Goal: Information Seeking & Learning: Learn about a topic

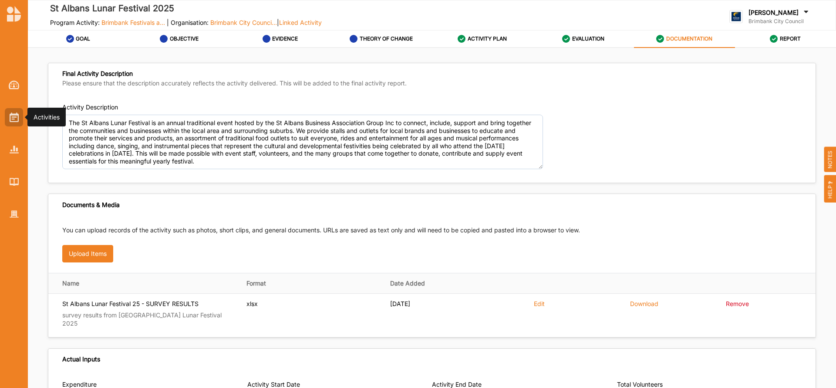
click at [17, 113] on img at bounding box center [14, 117] width 9 height 10
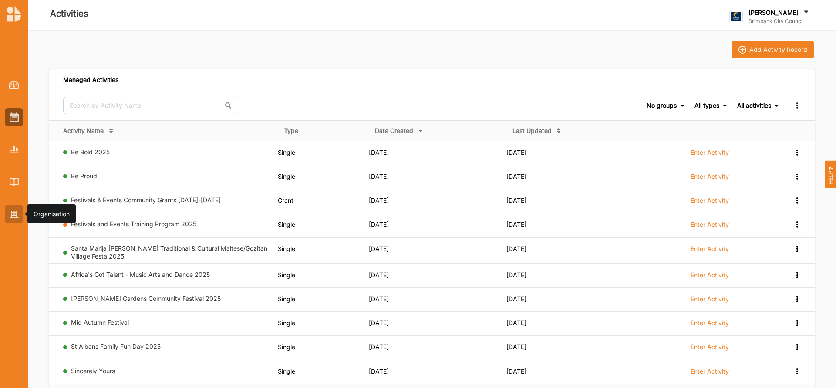
click at [14, 211] on img at bounding box center [14, 213] width 9 height 7
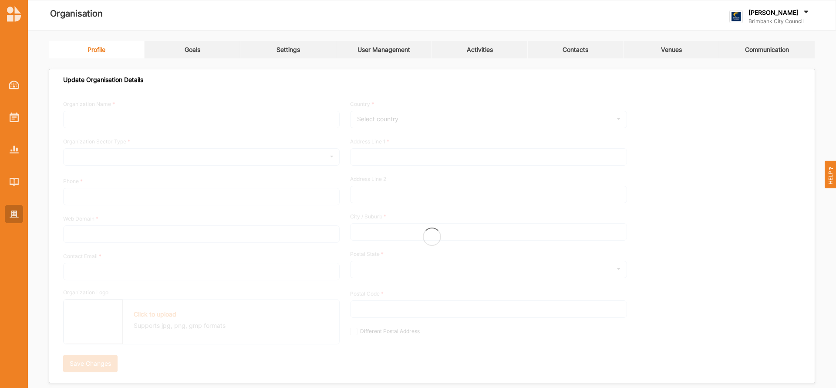
type input "Brimbank City Council"
type input "[PHONE_NUMBER]"
type input "[DOMAIN_NAME]"
type input "[EMAIL_ADDRESS][DOMAIN_NAME]"
type input "[STREET_ADDRESS]"
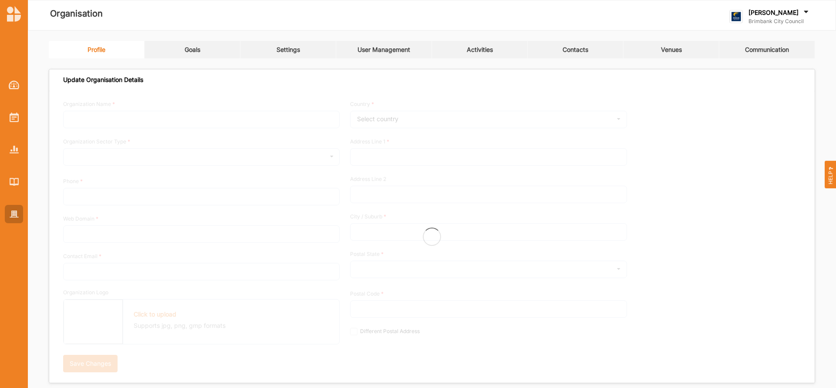
type input "Sunshine"
type input "3020"
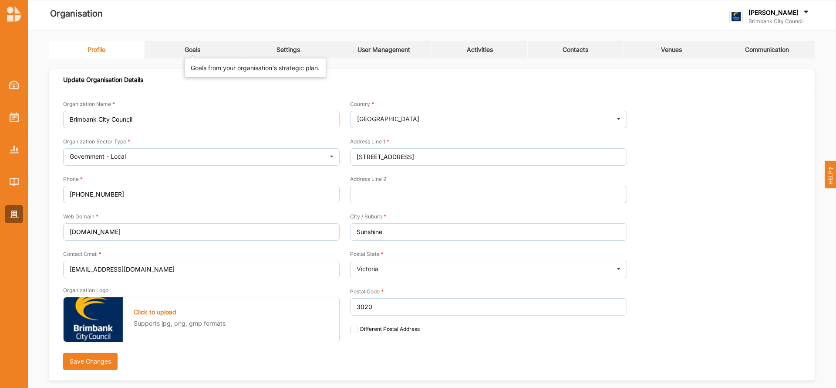
click at [192, 50] on div "Goals" at bounding box center [193, 50] width 16 height 8
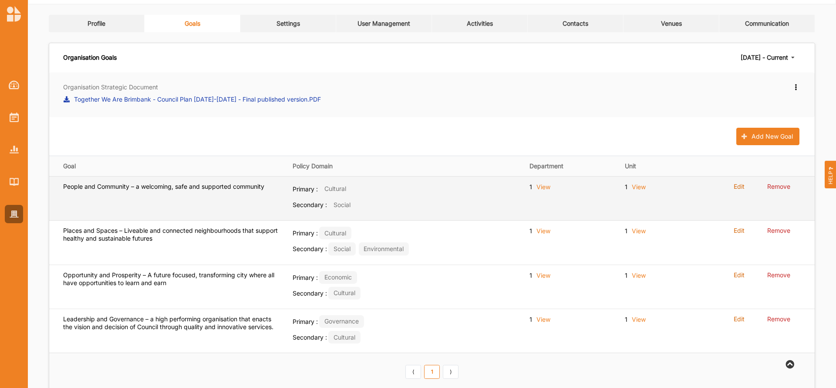
scroll to position [45, 0]
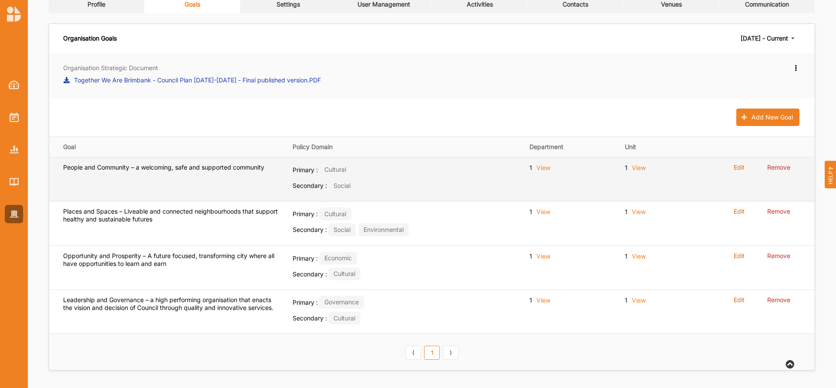
click at [542, 166] on label "View" at bounding box center [544, 167] width 14 height 9
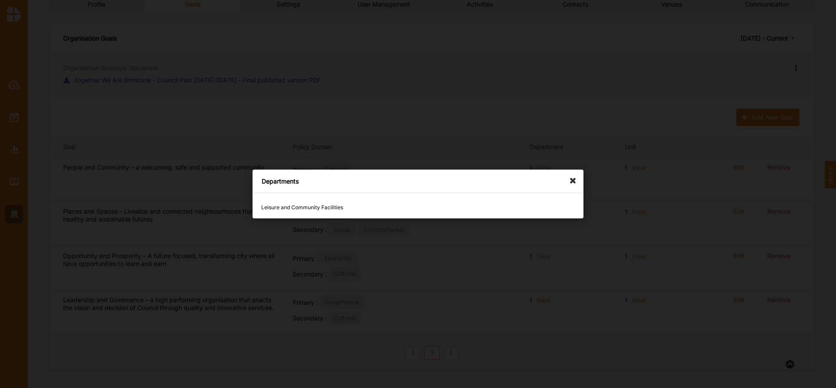
click at [574, 179] on icon at bounding box center [575, 176] width 14 height 14
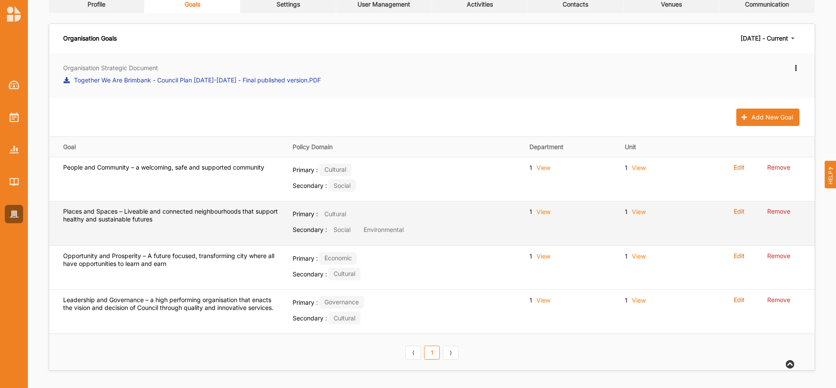
click at [545, 212] on label "View" at bounding box center [544, 211] width 14 height 9
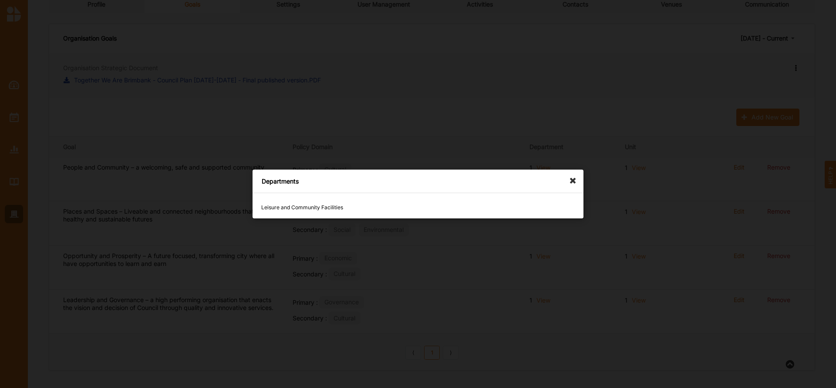
click at [573, 181] on icon at bounding box center [575, 176] width 14 height 14
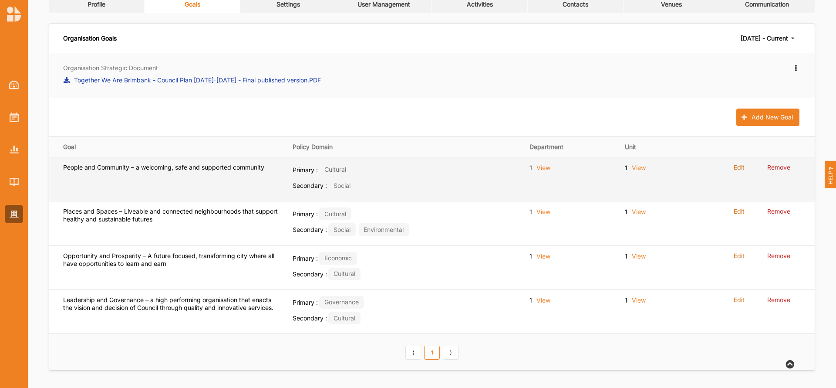
click at [635, 165] on label "View" at bounding box center [639, 167] width 14 height 9
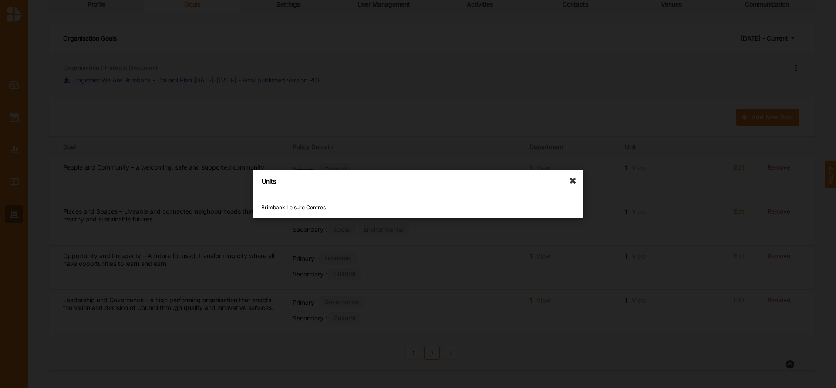
click at [575, 179] on icon at bounding box center [575, 176] width 14 height 14
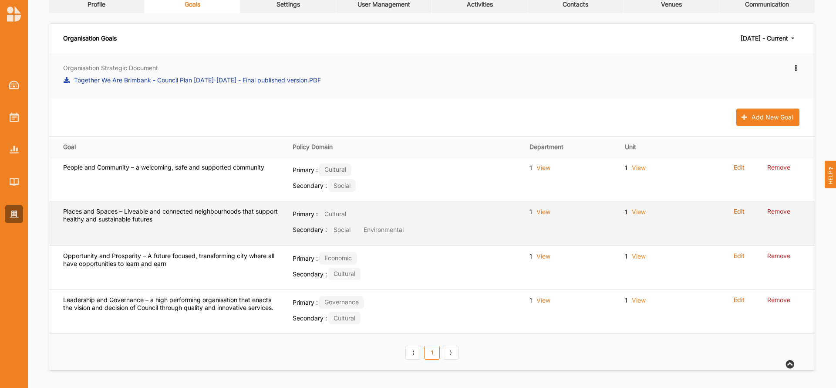
click at [639, 213] on label "View" at bounding box center [639, 211] width 14 height 9
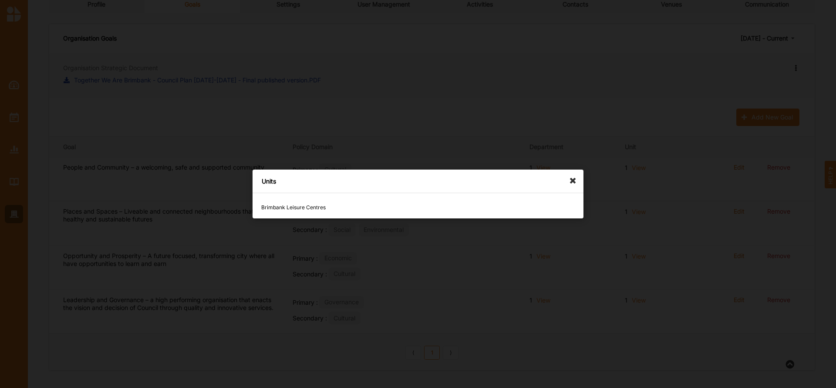
click at [574, 180] on icon at bounding box center [575, 176] width 14 height 14
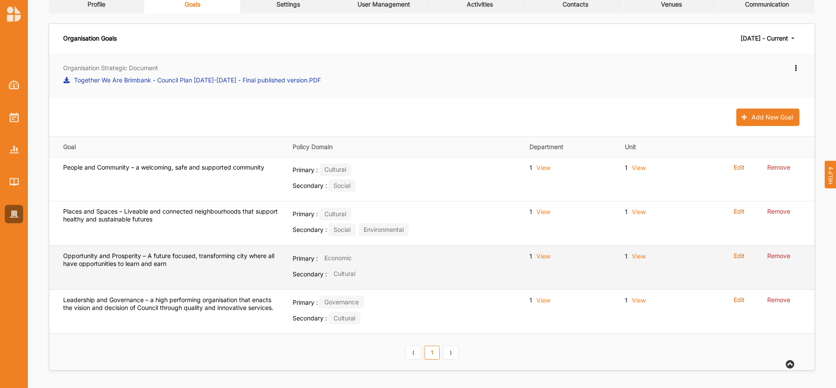
click at [638, 253] on label "View" at bounding box center [639, 256] width 14 height 9
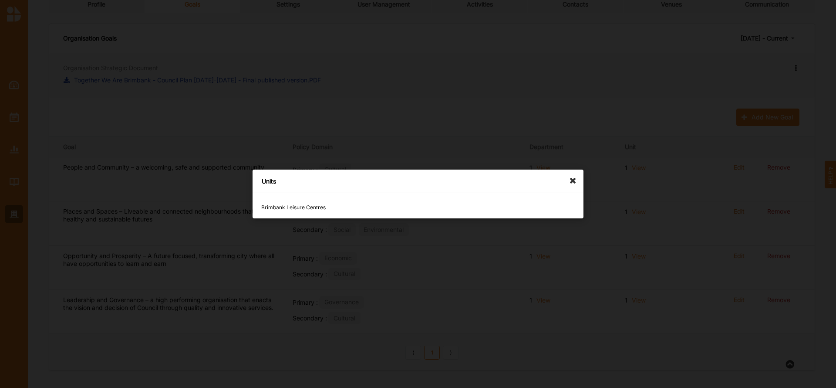
click at [574, 180] on icon at bounding box center [575, 176] width 14 height 14
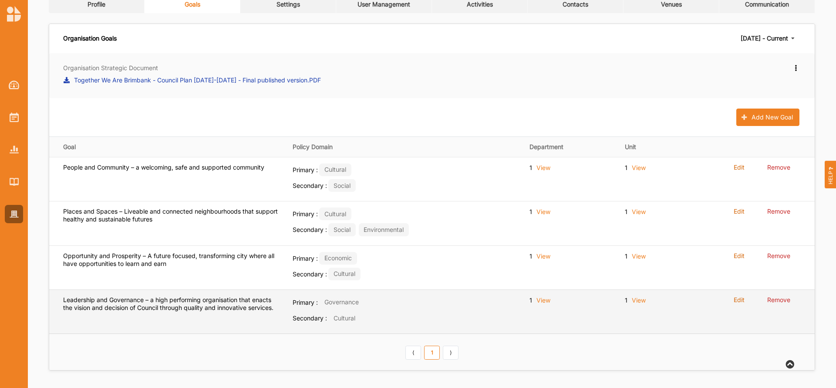
click at [643, 296] on label "View" at bounding box center [639, 300] width 14 height 9
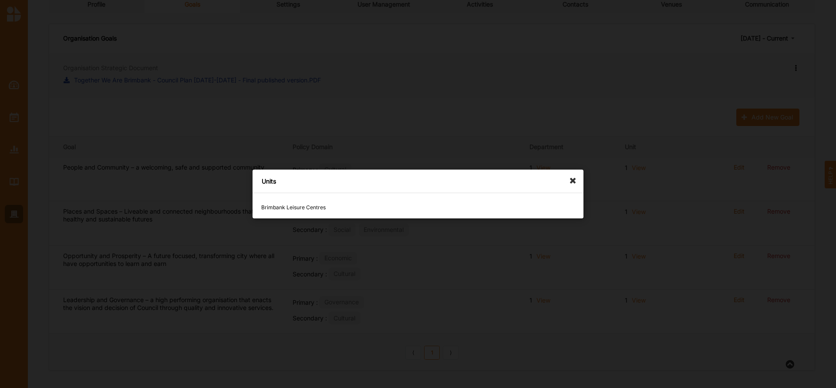
click at [572, 179] on icon at bounding box center [575, 176] width 14 height 14
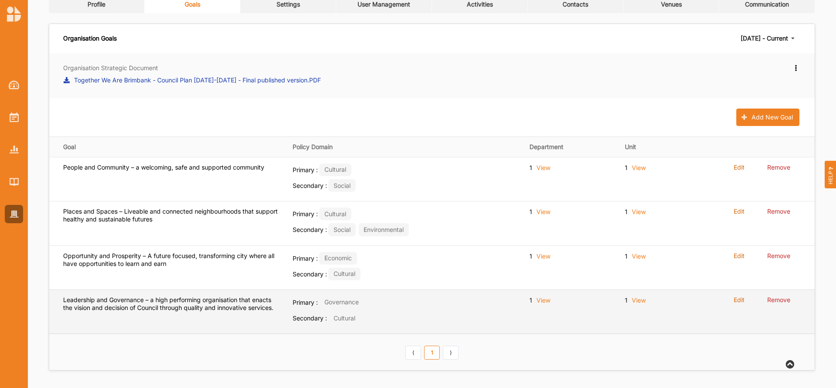
click at [637, 302] on label "View" at bounding box center [639, 300] width 14 height 9
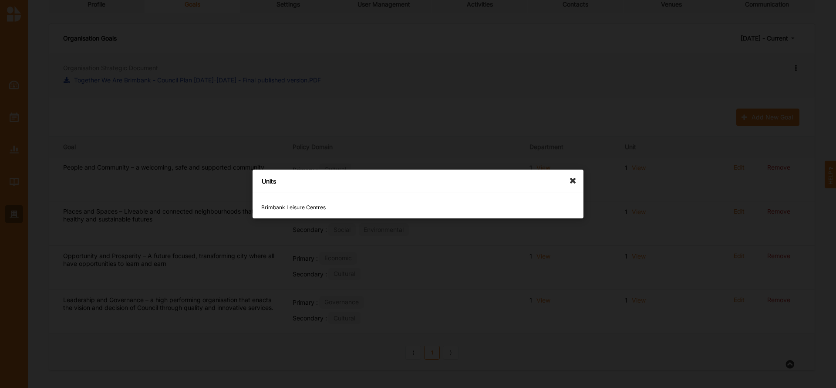
click at [577, 180] on icon at bounding box center [575, 176] width 14 height 14
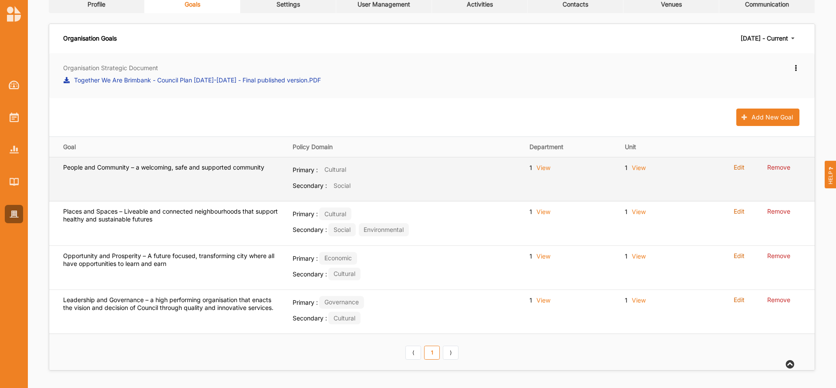
click at [545, 167] on label "View" at bounding box center [544, 167] width 14 height 9
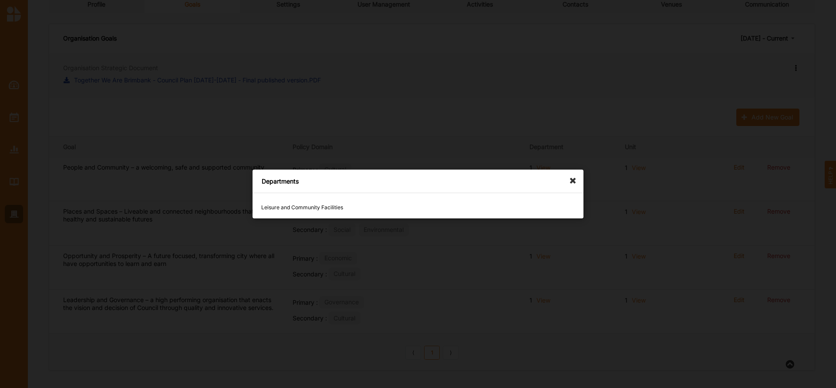
drag, startPoint x: 572, startPoint y: 182, endPoint x: 519, endPoint y: 227, distance: 69.5
click at [519, 227] on div "Departments Leisure and Community Facilities" at bounding box center [418, 194] width 836 height 388
click at [571, 179] on icon at bounding box center [575, 176] width 14 height 14
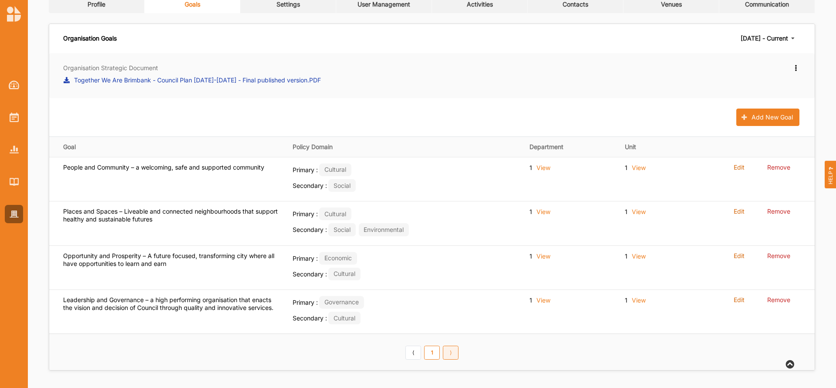
click at [452, 350] on link "⟩" at bounding box center [451, 352] width 16 height 14
